Goal: Task Accomplishment & Management: Use online tool/utility

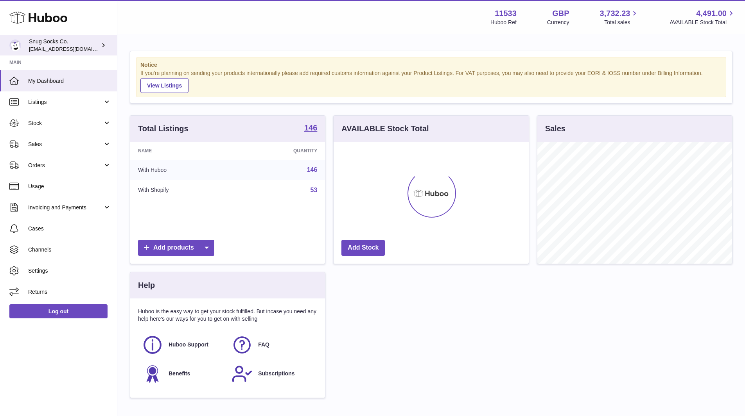
scroll to position [122, 195]
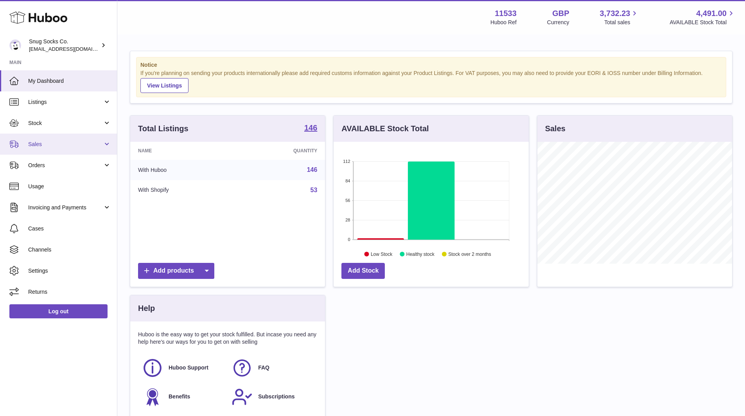
click at [51, 145] on span "Sales" at bounding box center [65, 144] width 75 height 7
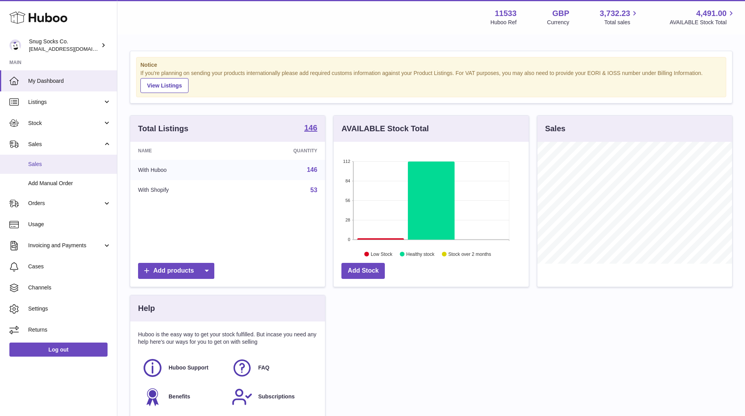
click at [56, 161] on span "Sales" at bounding box center [69, 164] width 83 height 7
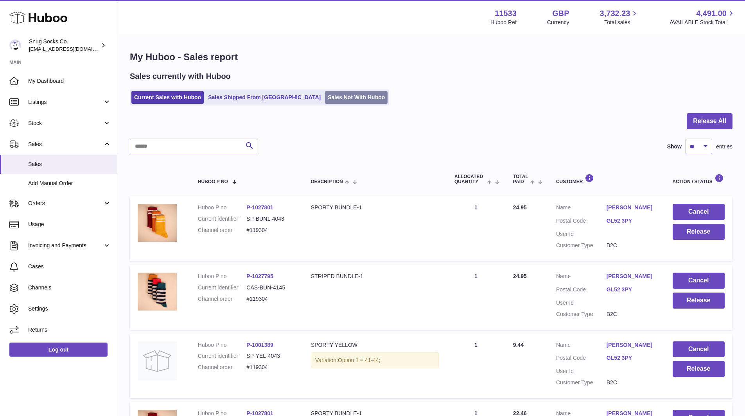
click at [325, 95] on link "Sales Not With Huboo" at bounding box center [356, 97] width 63 height 13
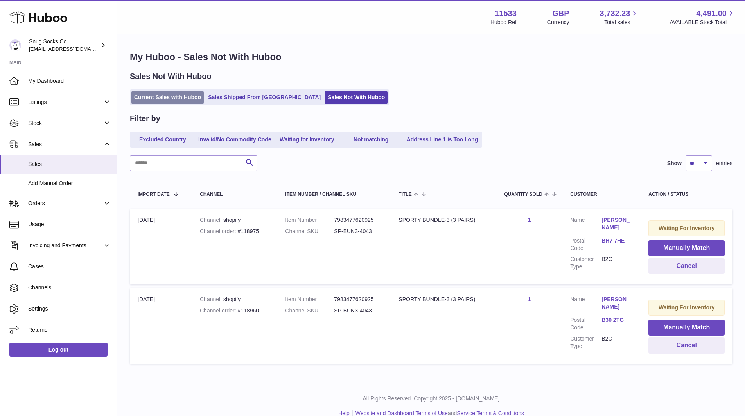
click at [185, 94] on link "Current Sales with Huboo" at bounding box center [167, 97] width 72 height 13
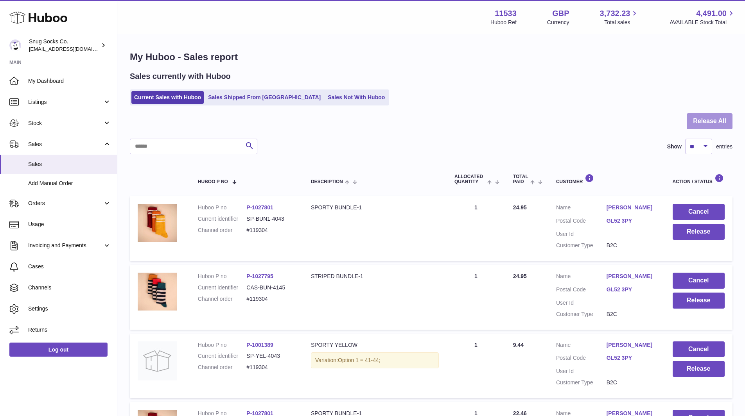
click at [709, 123] on button "Release All" at bounding box center [710, 121] width 46 height 16
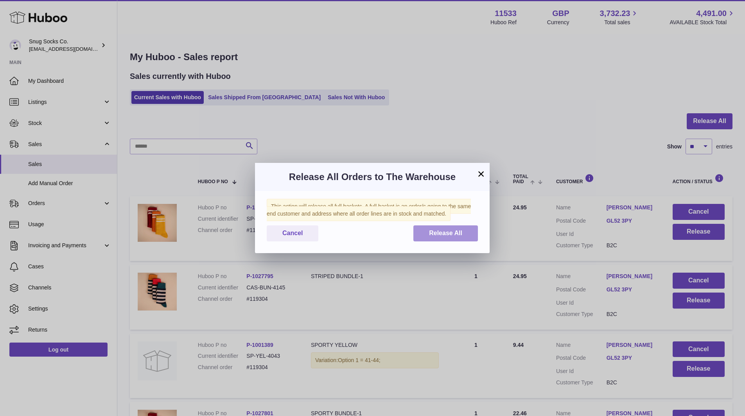
click at [451, 234] on span "Release All" at bounding box center [445, 233] width 33 height 7
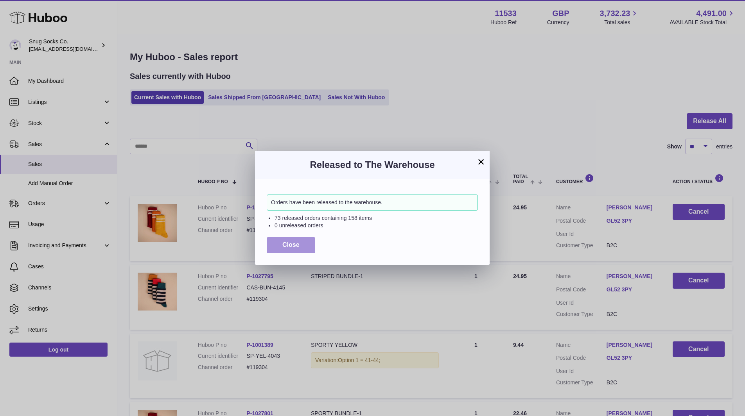
click at [299, 242] on button "Close" at bounding box center [291, 245] width 48 height 16
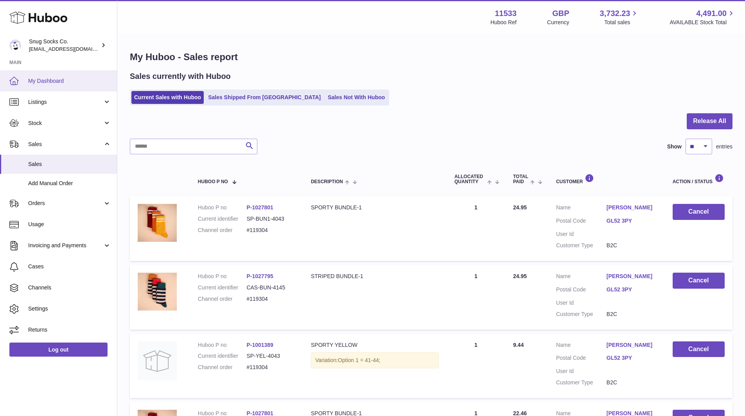
click at [58, 78] on span "My Dashboard" at bounding box center [69, 80] width 83 height 7
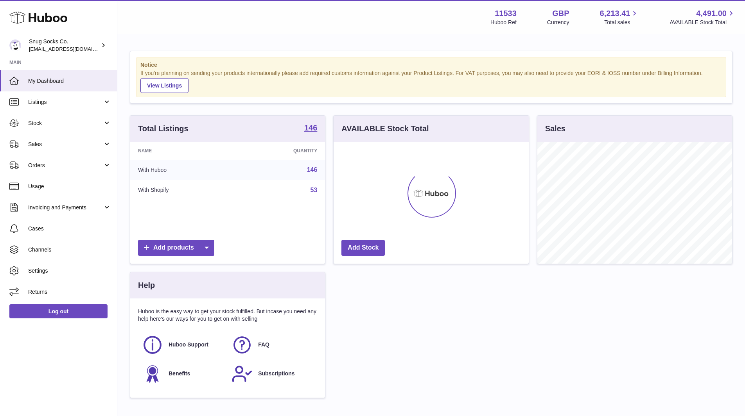
scroll to position [122, 195]
